Goal: Transaction & Acquisition: Book appointment/travel/reservation

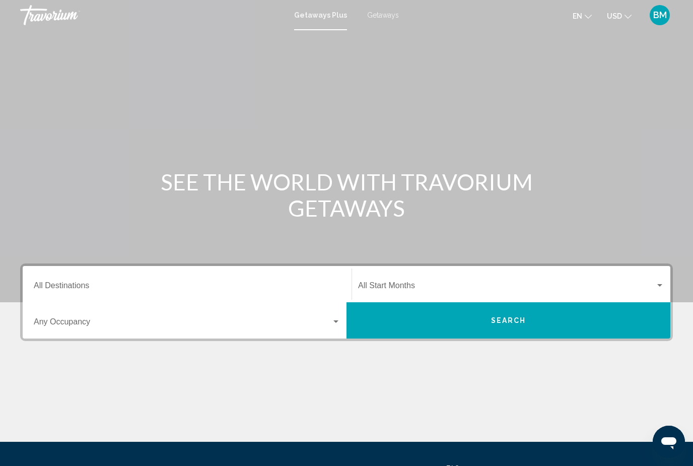
click at [372, 287] on span "Search widget" at bounding box center [506, 287] width 297 height 9
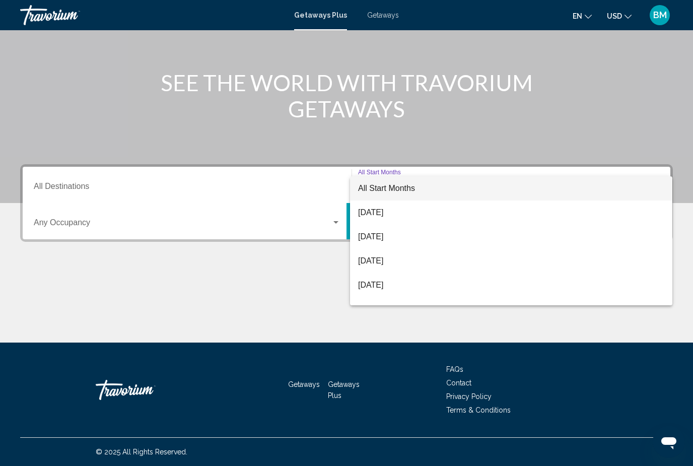
click at [80, 227] on div at bounding box center [346, 233] width 693 height 466
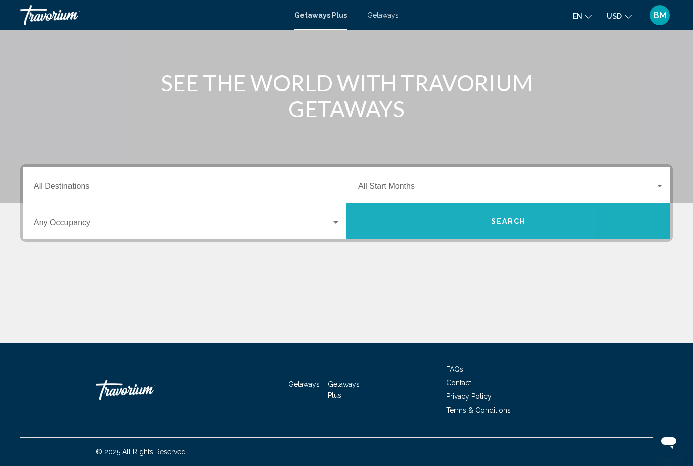
click at [378, 234] on button "Search" at bounding box center [508, 221] width 324 height 36
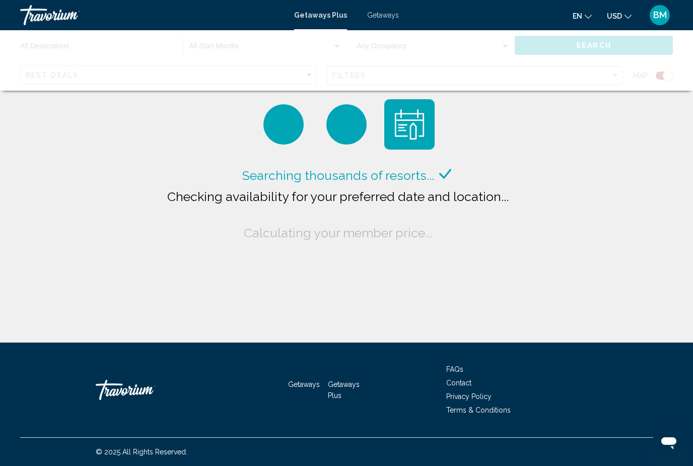
click at [384, 18] on span "Getaways" at bounding box center [383, 15] width 32 height 8
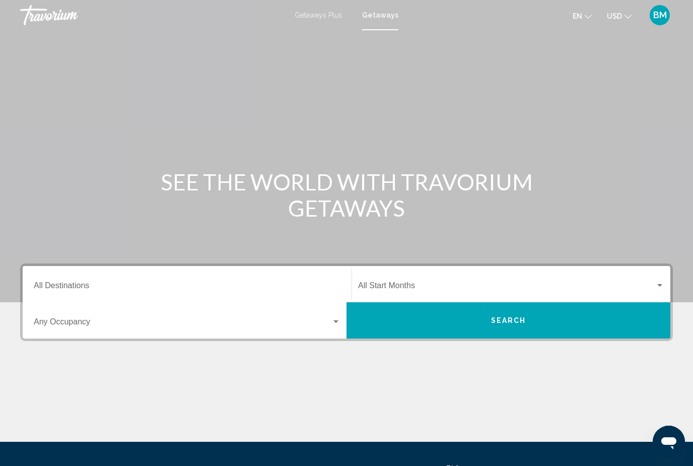
click at [408, 328] on button "Search" at bounding box center [508, 320] width 324 height 36
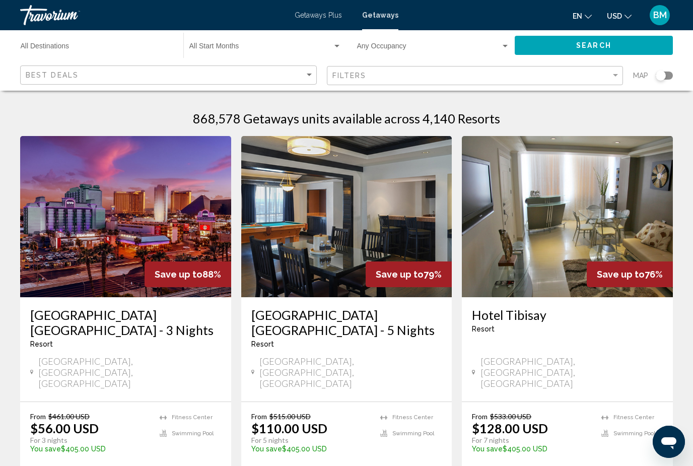
click at [316, 17] on span "Getaways Plus" at bounding box center [317, 15] width 47 height 8
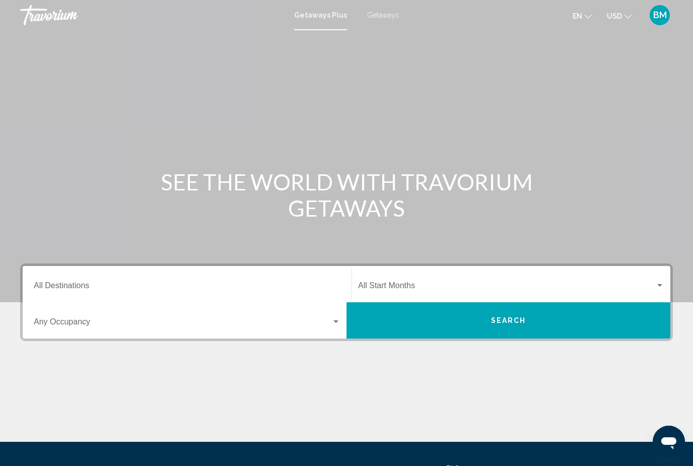
click at [468, 310] on button "Search" at bounding box center [508, 320] width 324 height 36
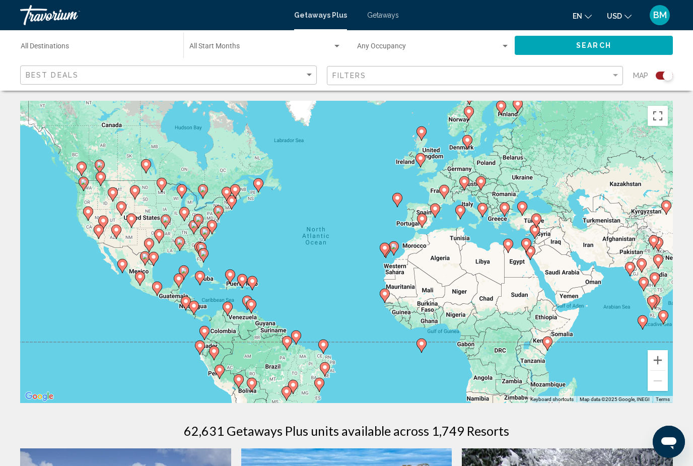
click at [41, 47] on input "Destination All Destinations" at bounding box center [97, 48] width 153 height 8
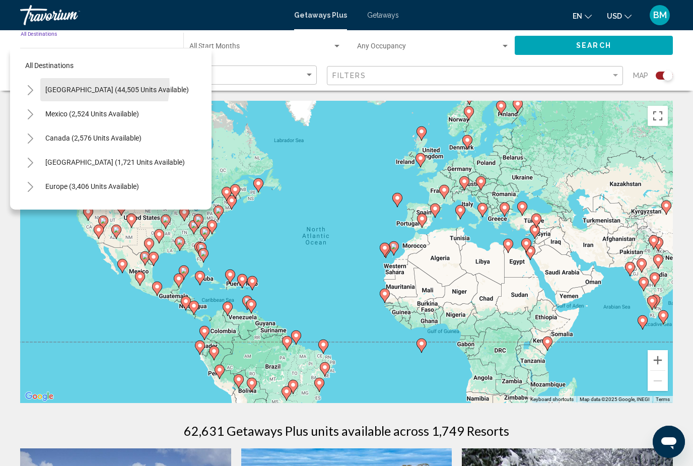
click at [94, 86] on span "[GEOGRAPHIC_DATA] (44,505 units available)" at bounding box center [116, 90] width 143 height 8
type input "**********"
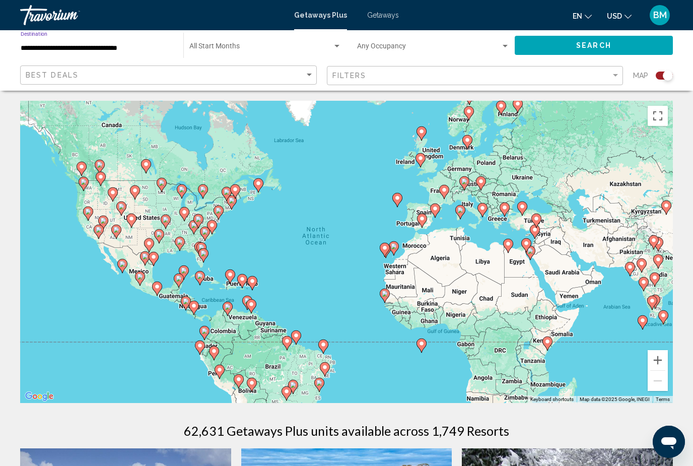
click at [552, 46] on button "Search" at bounding box center [593, 45] width 158 height 19
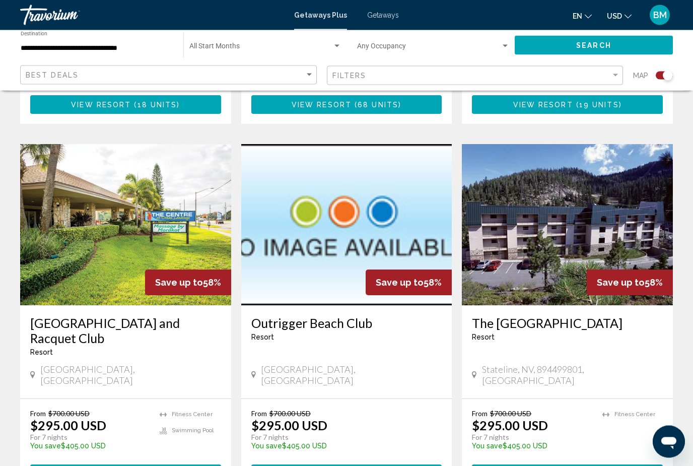
scroll to position [1427, 0]
